Goal: Task Accomplishment & Management: Use online tool/utility

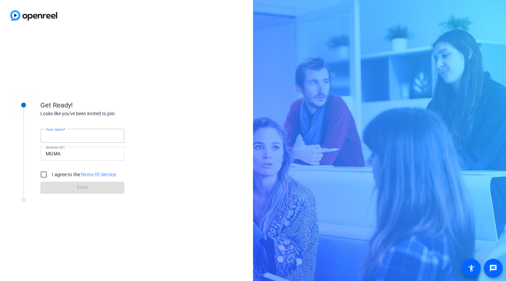
click at [97, 133] on input "Your name" at bounding box center [82, 136] width 73 height 8
type input "[PERSON_NAME]"
click at [46, 172] on input "I agree to the Terms Of Service" at bounding box center [43, 174] width 13 height 13
checkbox input "true"
click at [50, 182] on span at bounding box center [82, 187] width 84 height 16
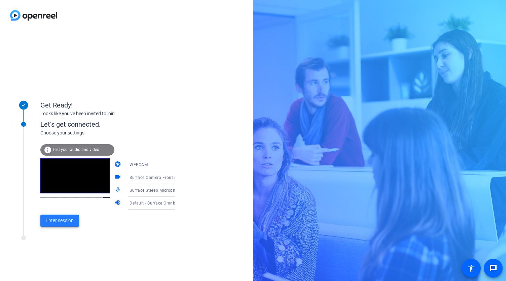
click at [64, 220] on span "Enter session" at bounding box center [60, 220] width 28 height 7
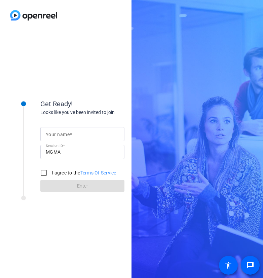
click at [50, 137] on mat-label "Your name" at bounding box center [58, 134] width 24 height 5
click at [50, 137] on input "Your name" at bounding box center [82, 134] width 73 height 8
type input "[PERSON_NAME]"
click at [45, 174] on input "I agree to the Terms Of Service" at bounding box center [43, 172] width 13 height 13
checkbox input "true"
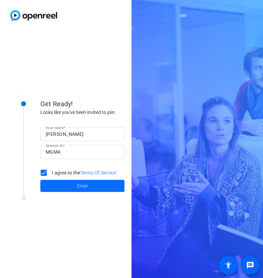
click at [49, 185] on span at bounding box center [82, 186] width 84 height 16
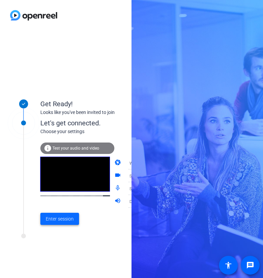
click at [56, 216] on span "Enter session" at bounding box center [60, 219] width 28 height 7
